Goal: Navigation & Orientation: Find specific page/section

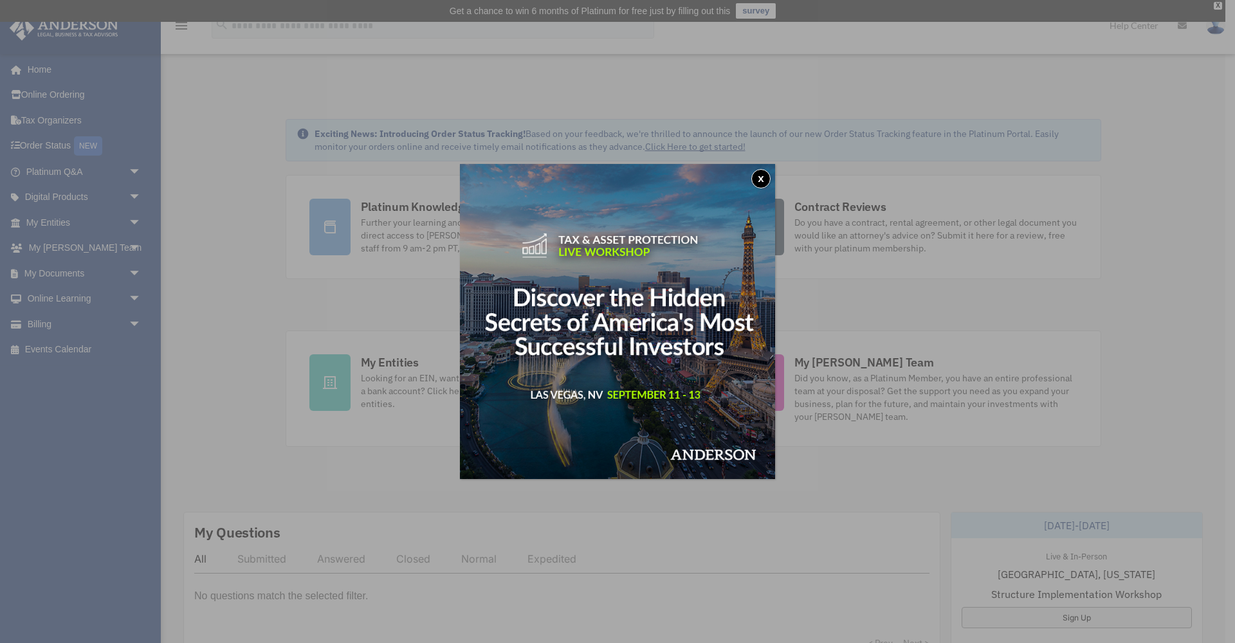
click at [762, 181] on button "x" at bounding box center [760, 178] width 19 height 19
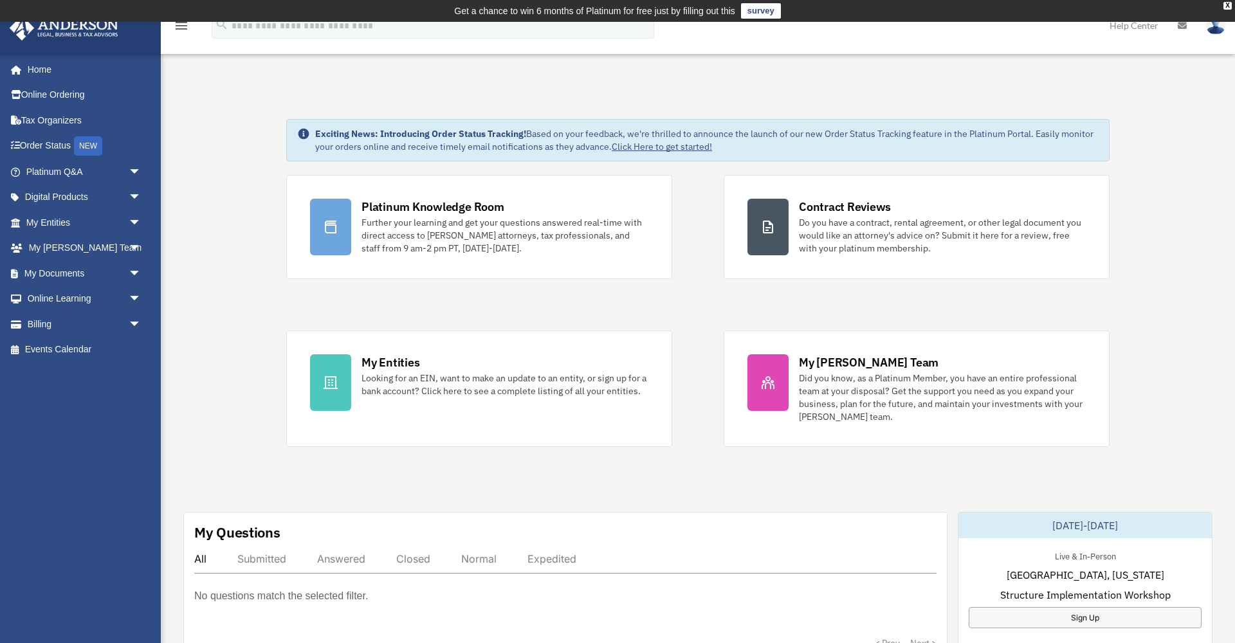
scroll to position [1, 0]
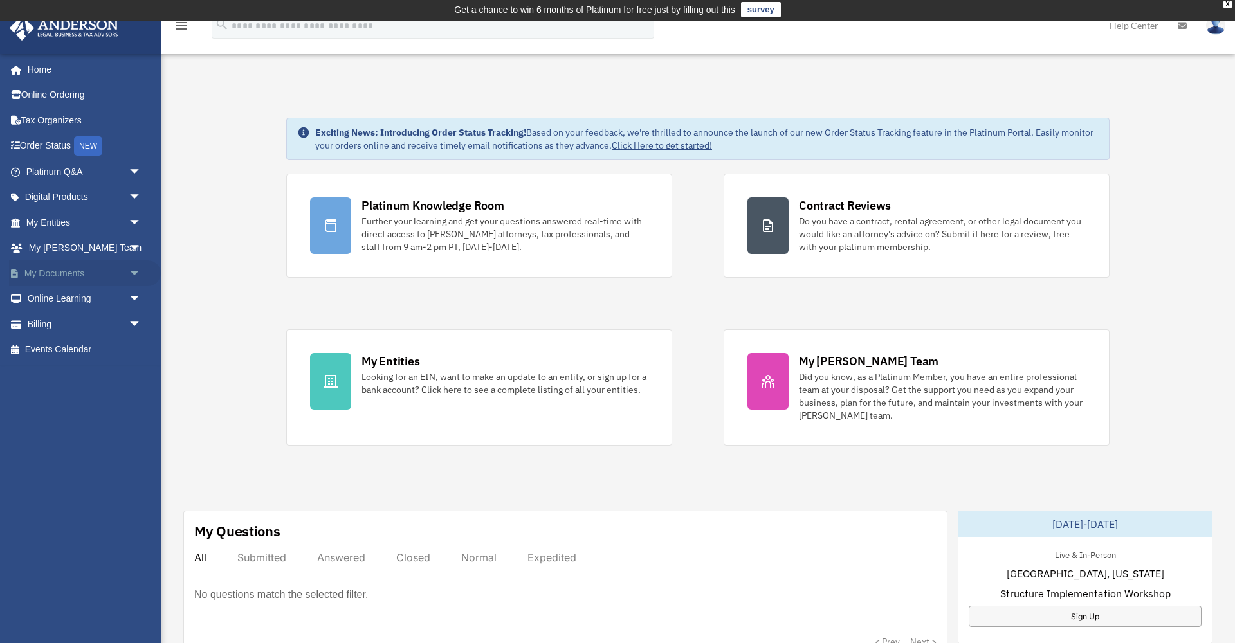
click at [131, 264] on span "arrow_drop_down" at bounding box center [142, 274] width 26 height 26
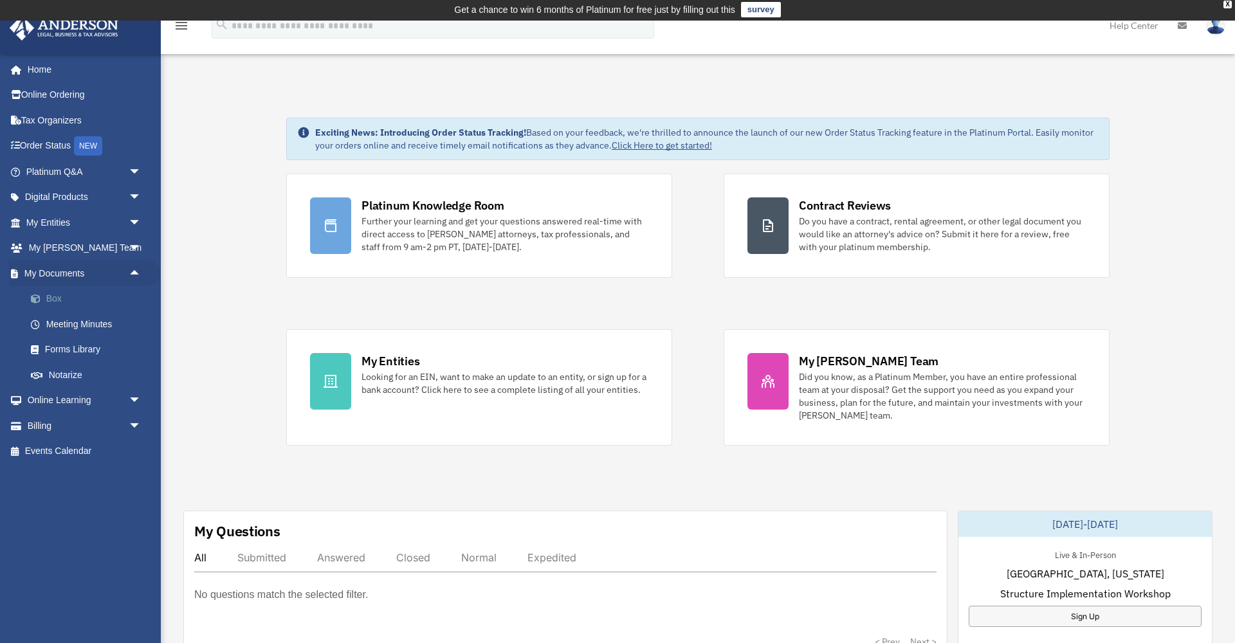
click at [59, 297] on link "Box" at bounding box center [89, 299] width 143 height 26
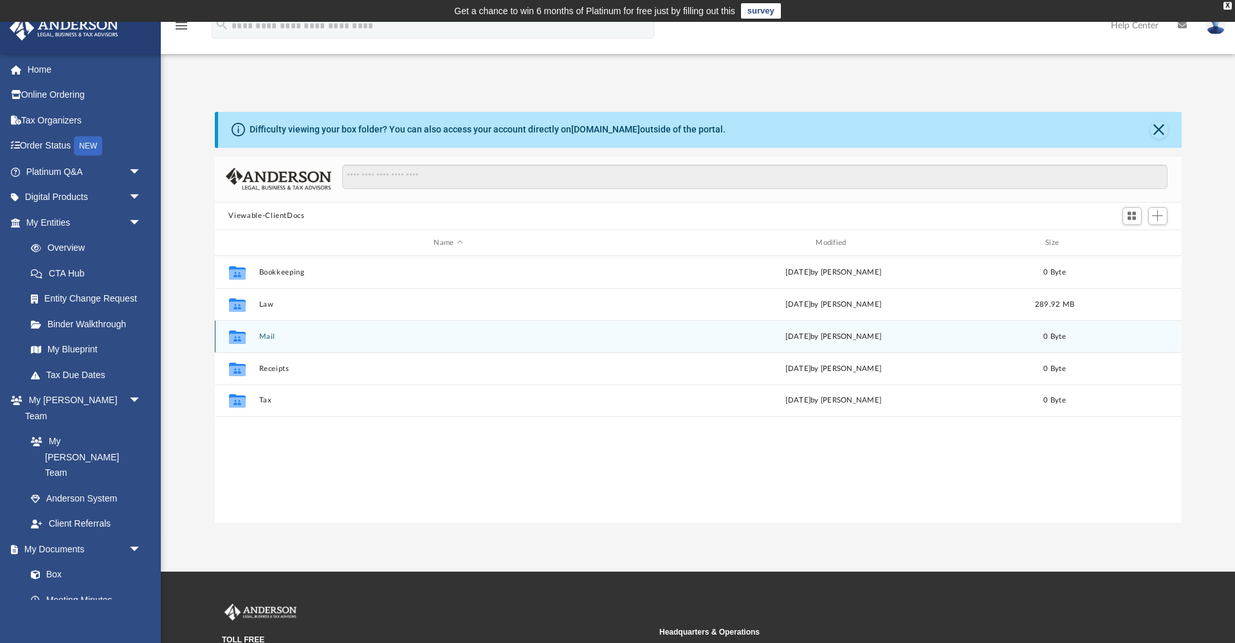
click at [298, 336] on button "Mail" at bounding box center [449, 337] width 380 height 8
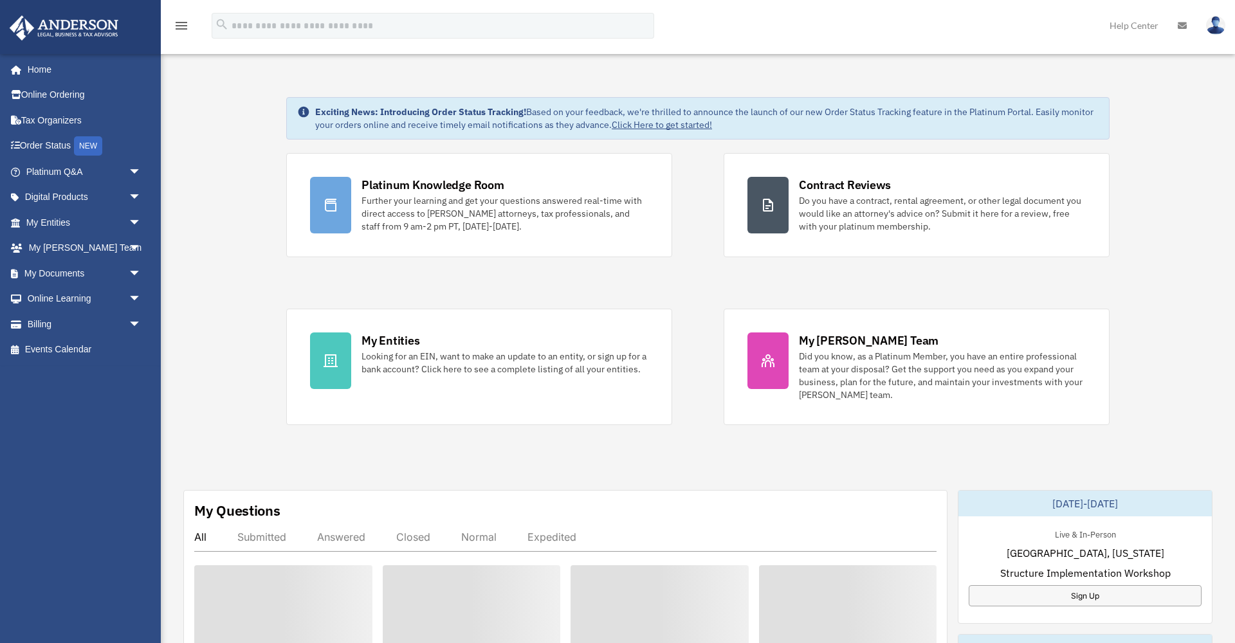
scroll to position [1, 0]
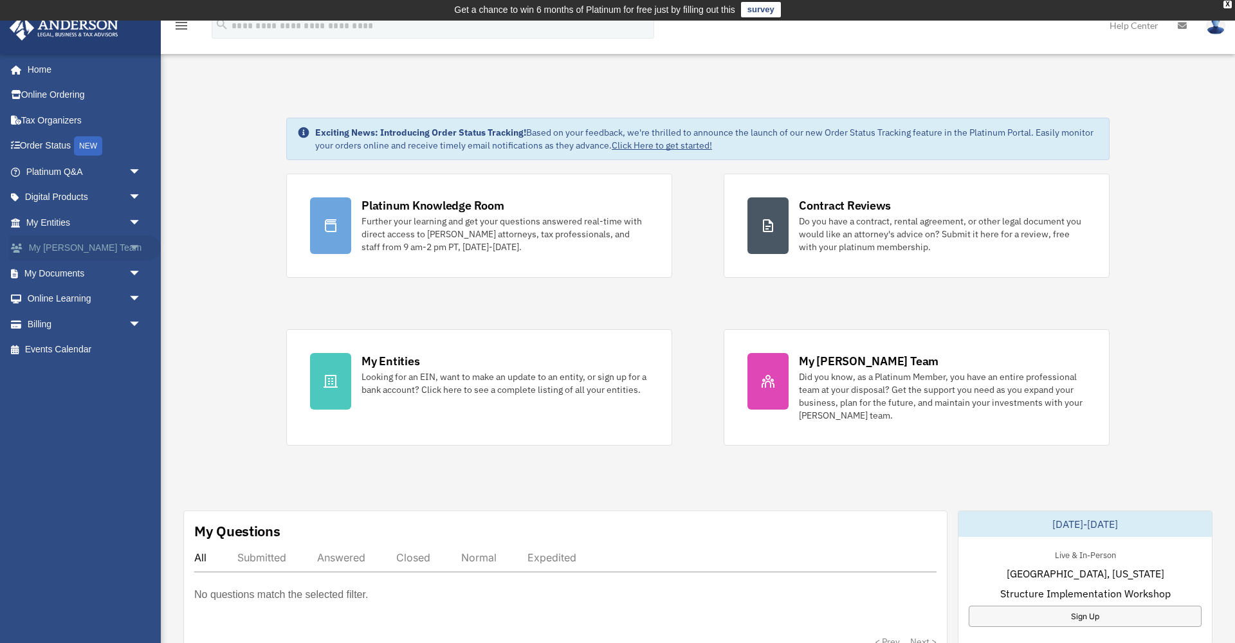
click at [137, 243] on span "arrow_drop_down" at bounding box center [142, 248] width 26 height 26
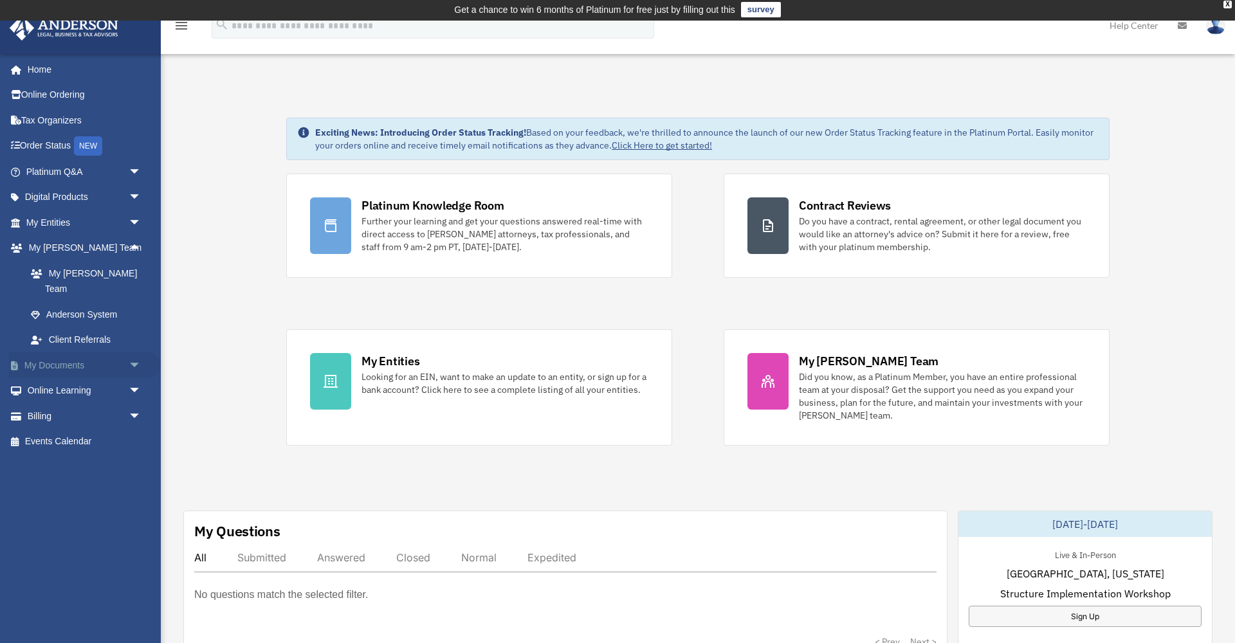
click at [139, 353] on span "arrow_drop_down" at bounding box center [142, 366] width 26 height 26
click at [59, 378] on link "Box" at bounding box center [89, 391] width 143 height 26
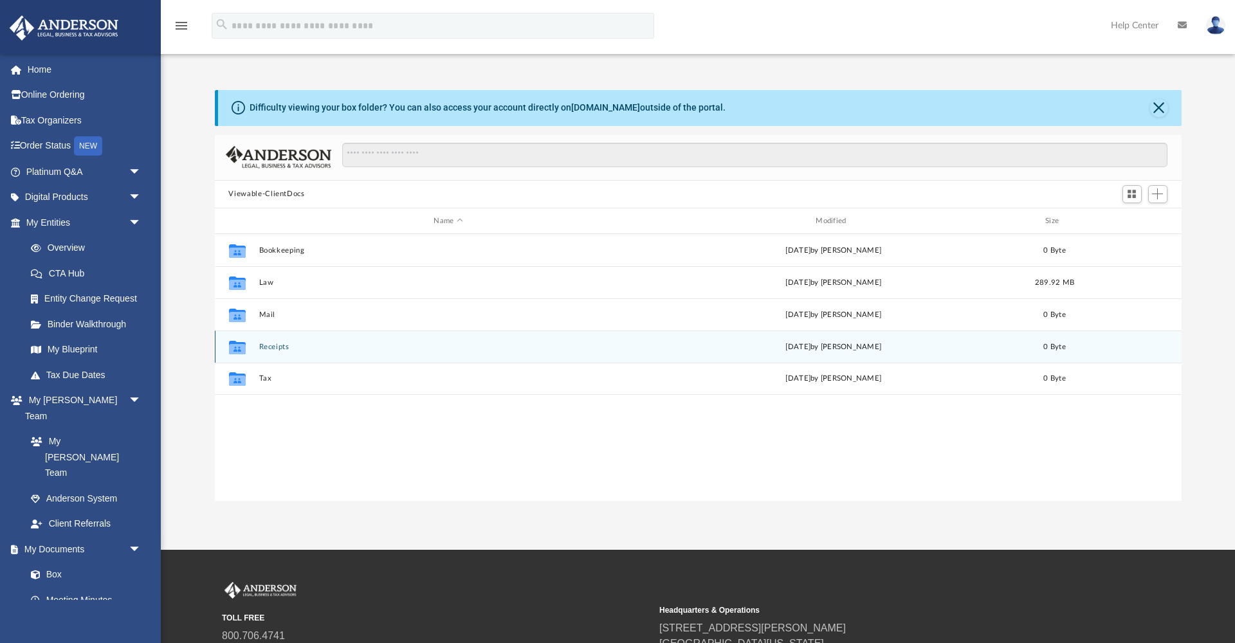
scroll to position [293, 967]
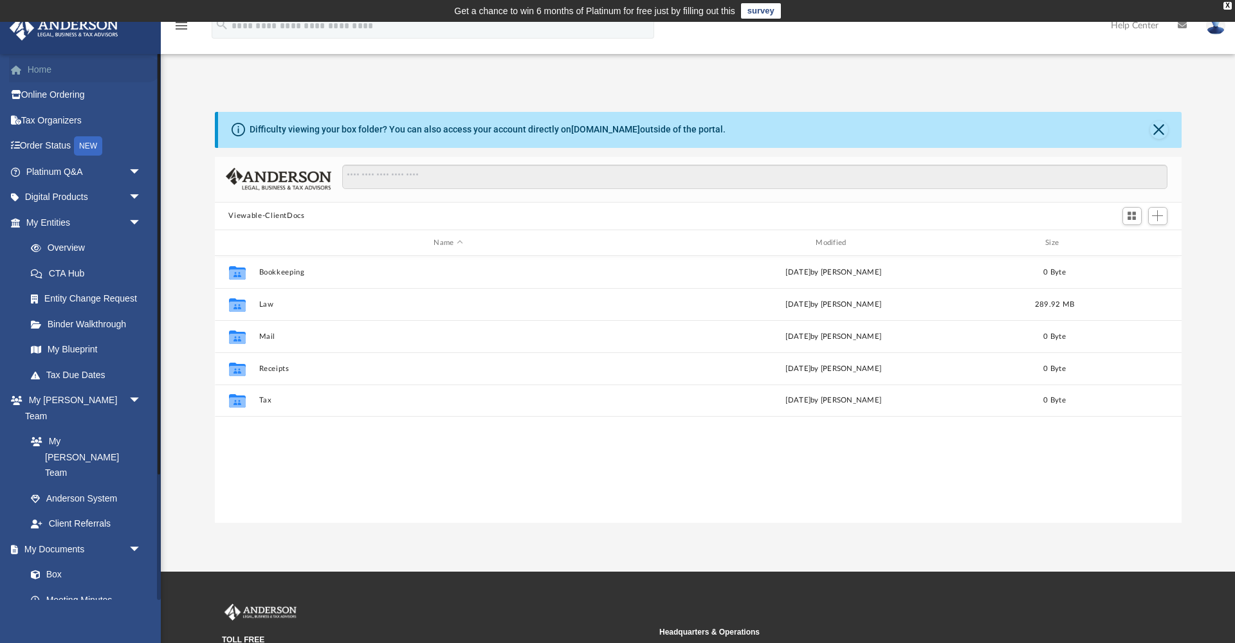
click at [48, 68] on link "Home" at bounding box center [85, 70] width 152 height 26
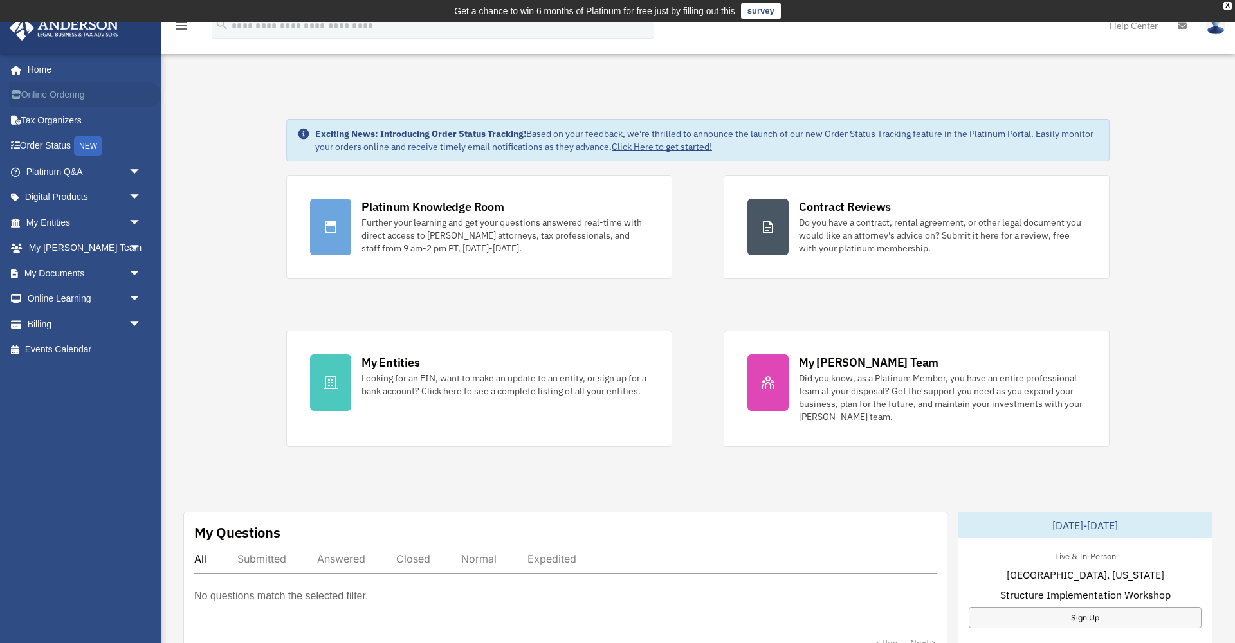
click at [69, 96] on link "Online Ordering" at bounding box center [85, 95] width 152 height 26
click at [133, 219] on span "arrow_drop_down" at bounding box center [142, 223] width 26 height 26
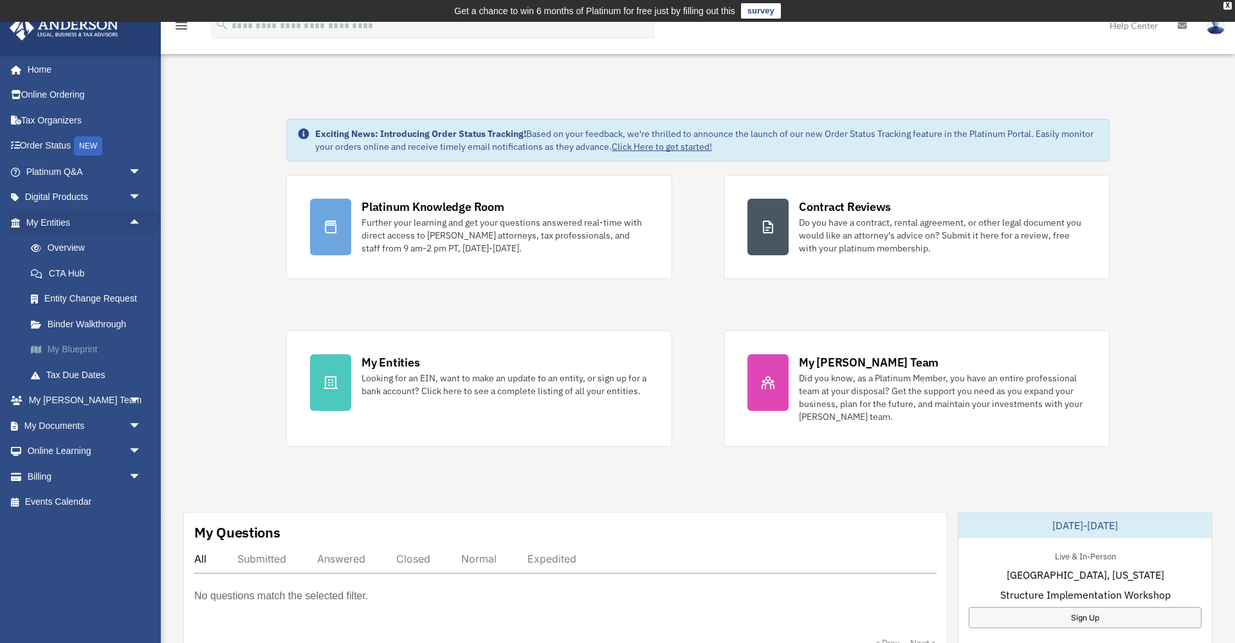
click at [75, 341] on link "My Blueprint" at bounding box center [89, 350] width 143 height 26
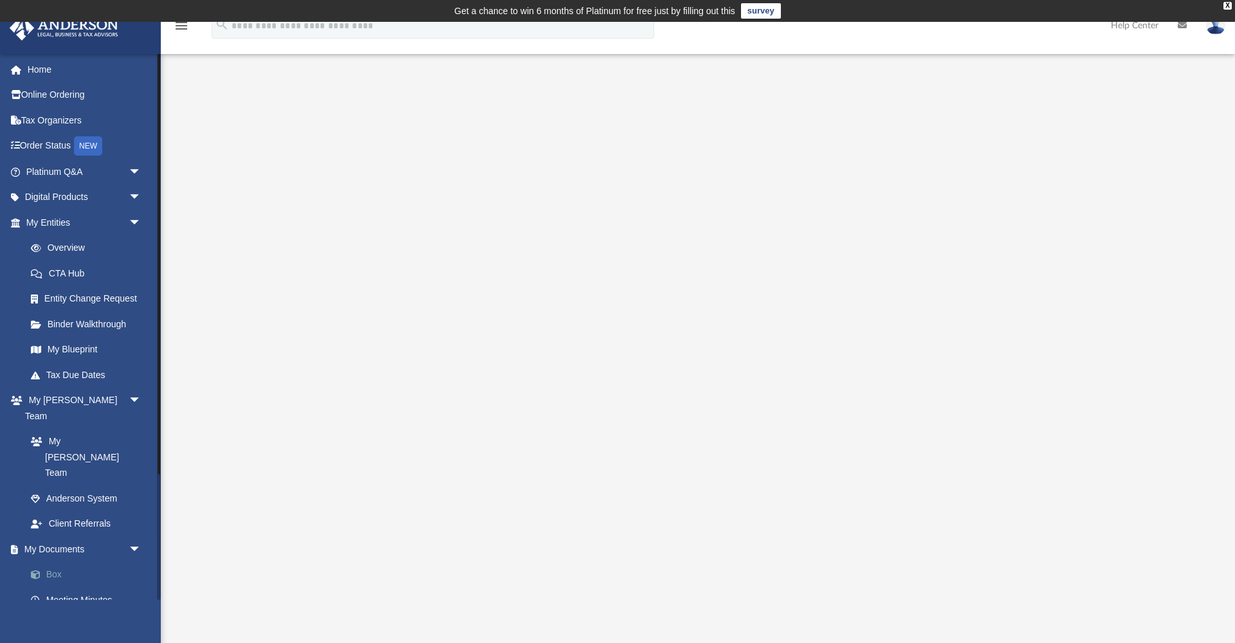
click at [57, 562] on link "Box" at bounding box center [89, 575] width 143 height 26
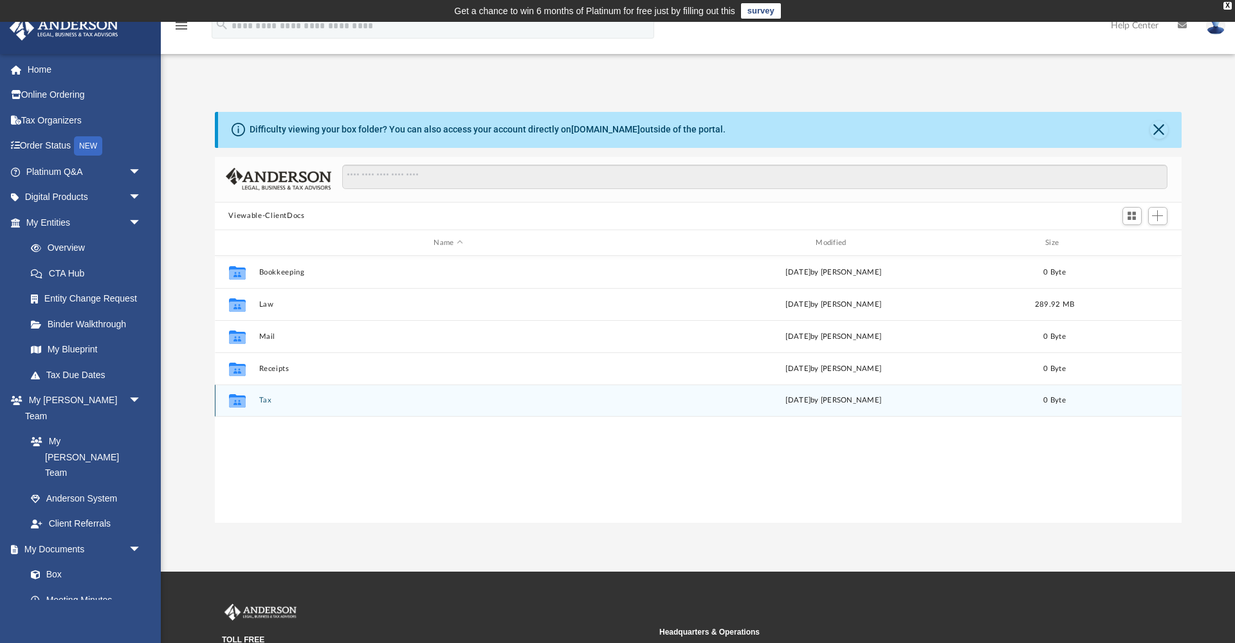
scroll to position [293, 967]
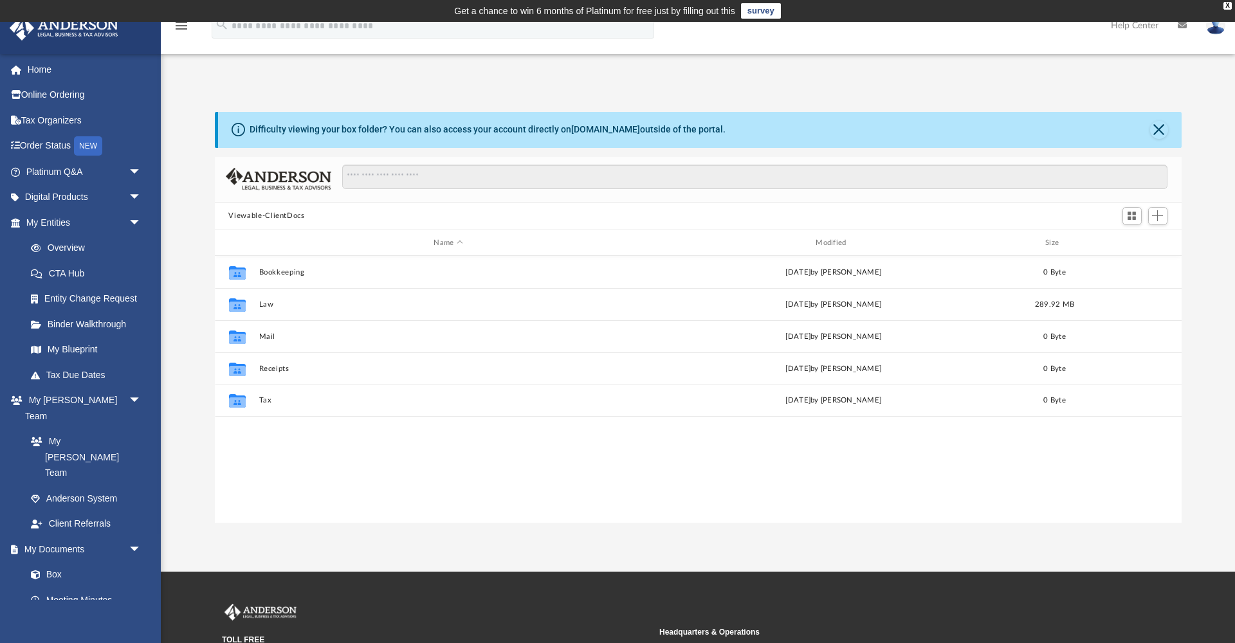
click at [295, 216] on button "Viewable-ClientDocs" at bounding box center [266, 216] width 76 height 12
click at [371, 430] on div "Collaborated Folder Bookkeeping [DATE] by [PERSON_NAME] 0 Byte Collaborated Fol…" at bounding box center [698, 389] width 967 height 266
